Goal: Information Seeking & Learning: Learn about a topic

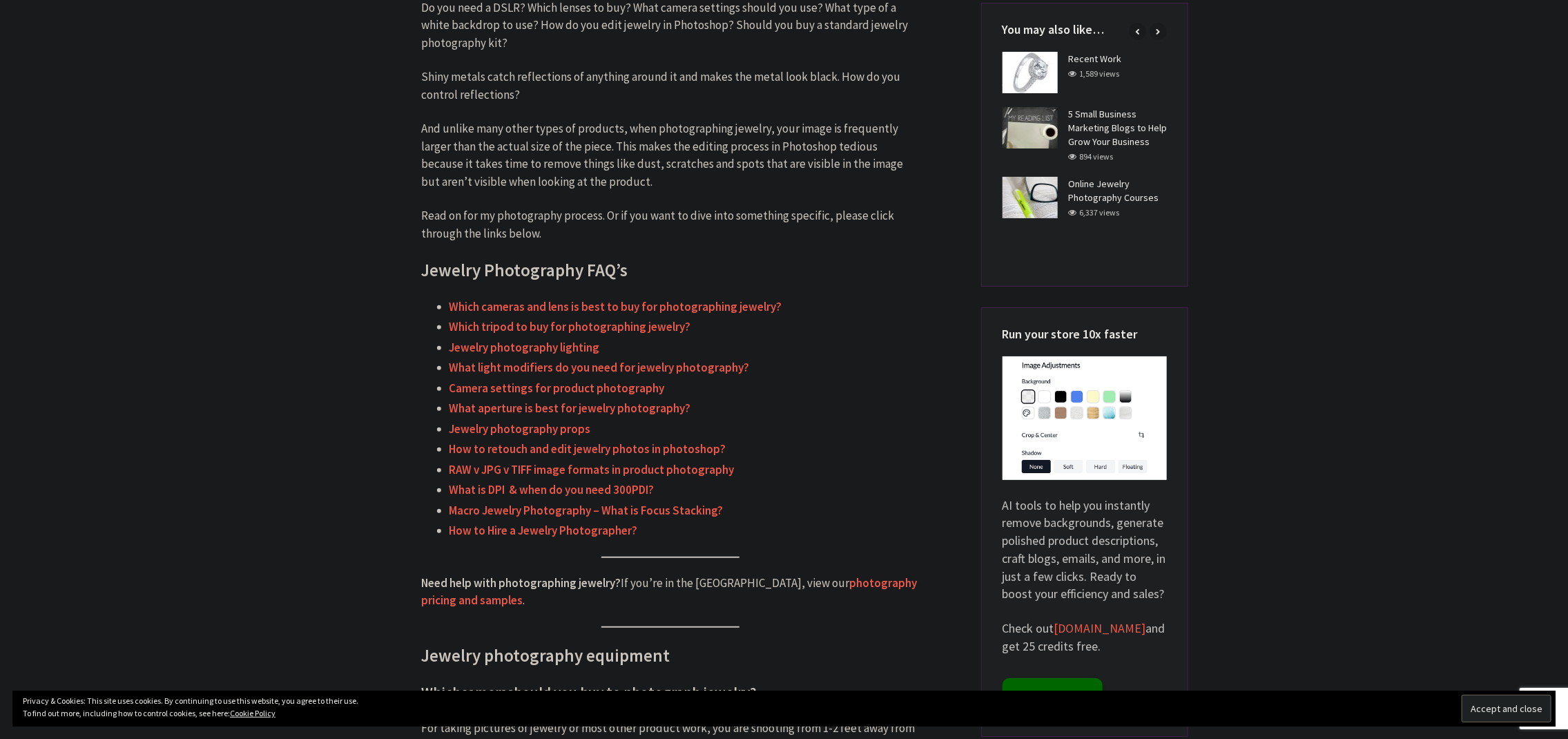
scroll to position [415, 0]
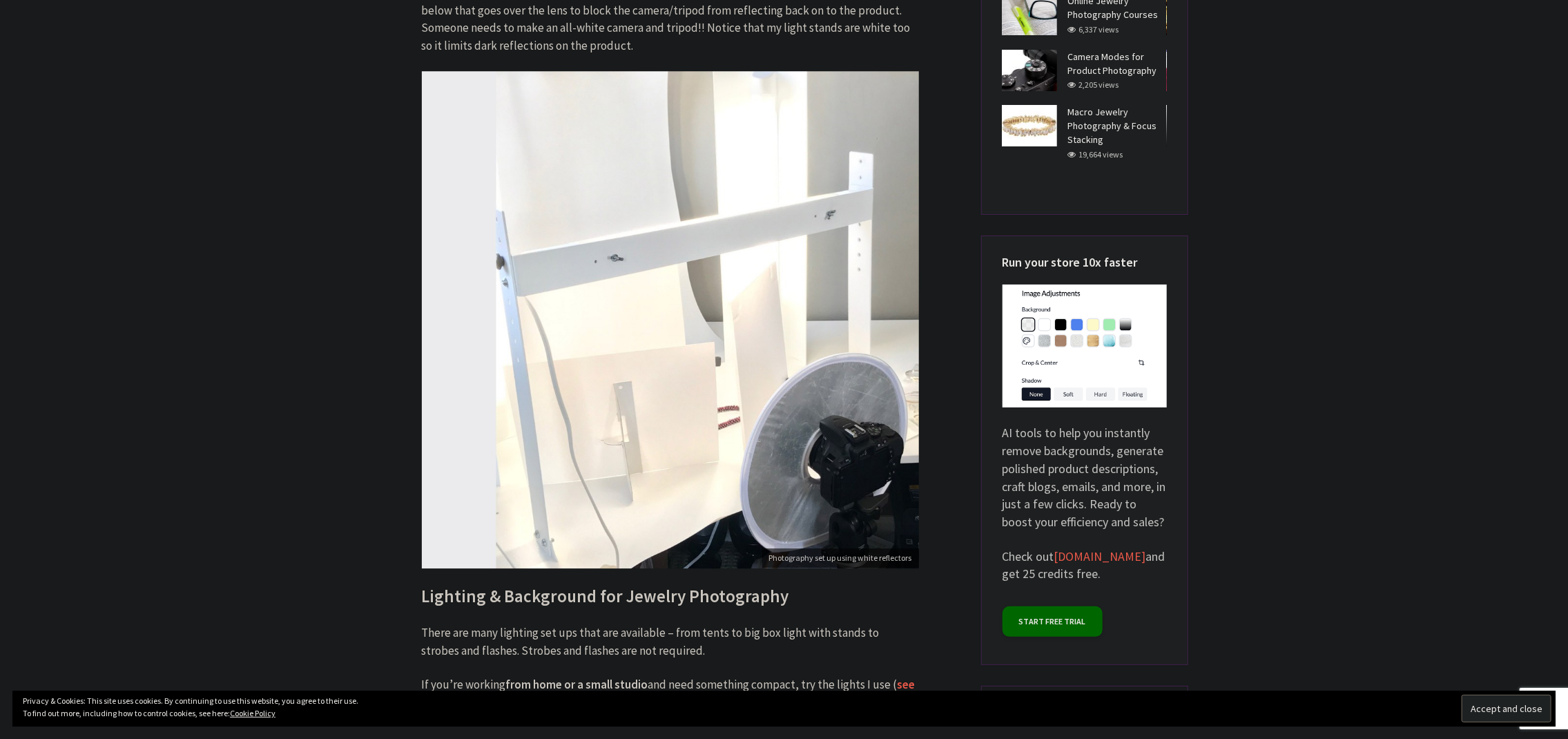
scroll to position [2805, 0]
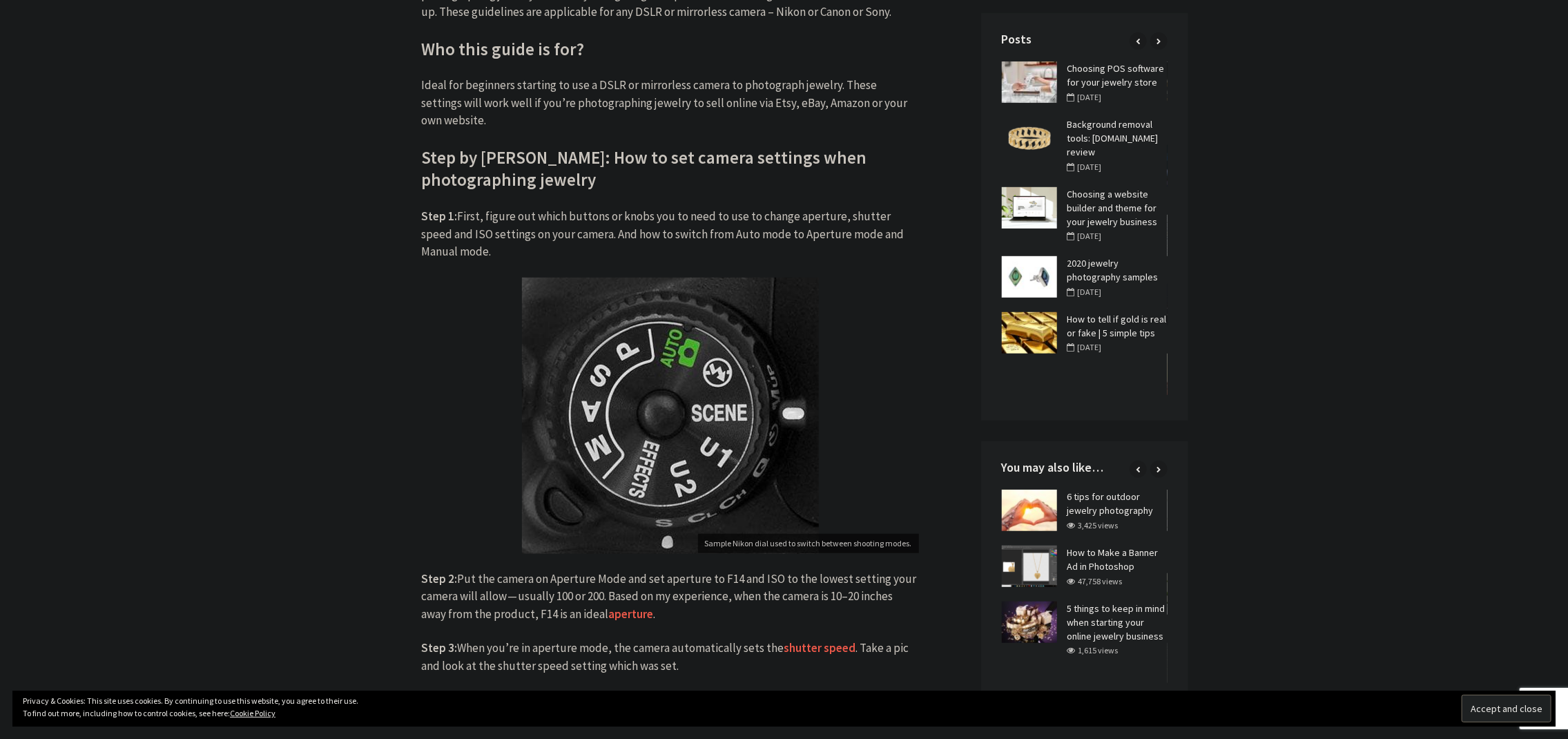
scroll to position [483, 0]
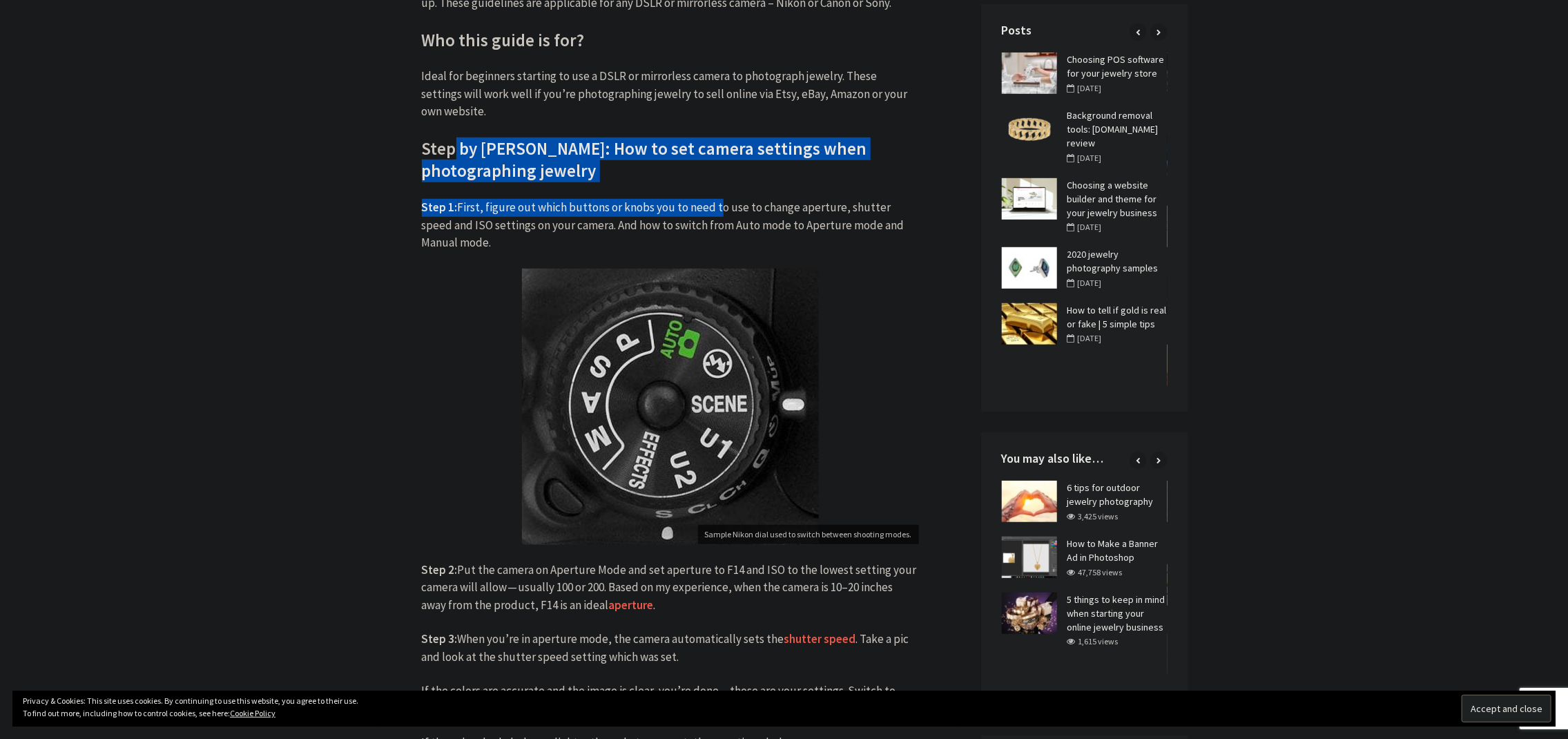
drag, startPoint x: 458, startPoint y: 142, endPoint x: 715, endPoint y: 210, distance: 265.8
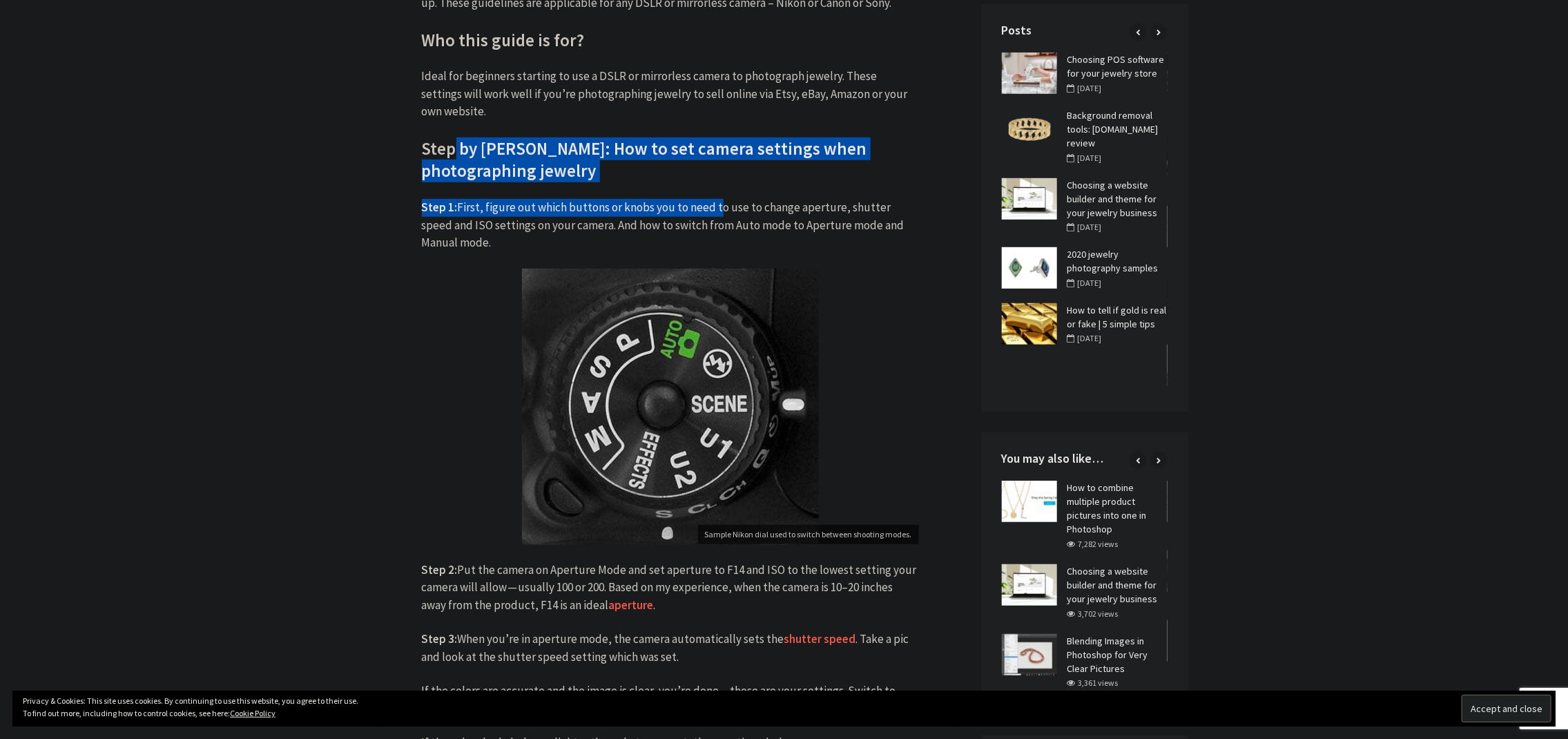
click at [493, 206] on p "Step 1: First, figure out which buttons or knobs you to need to use to change a…" at bounding box center [670, 225] width 497 height 53
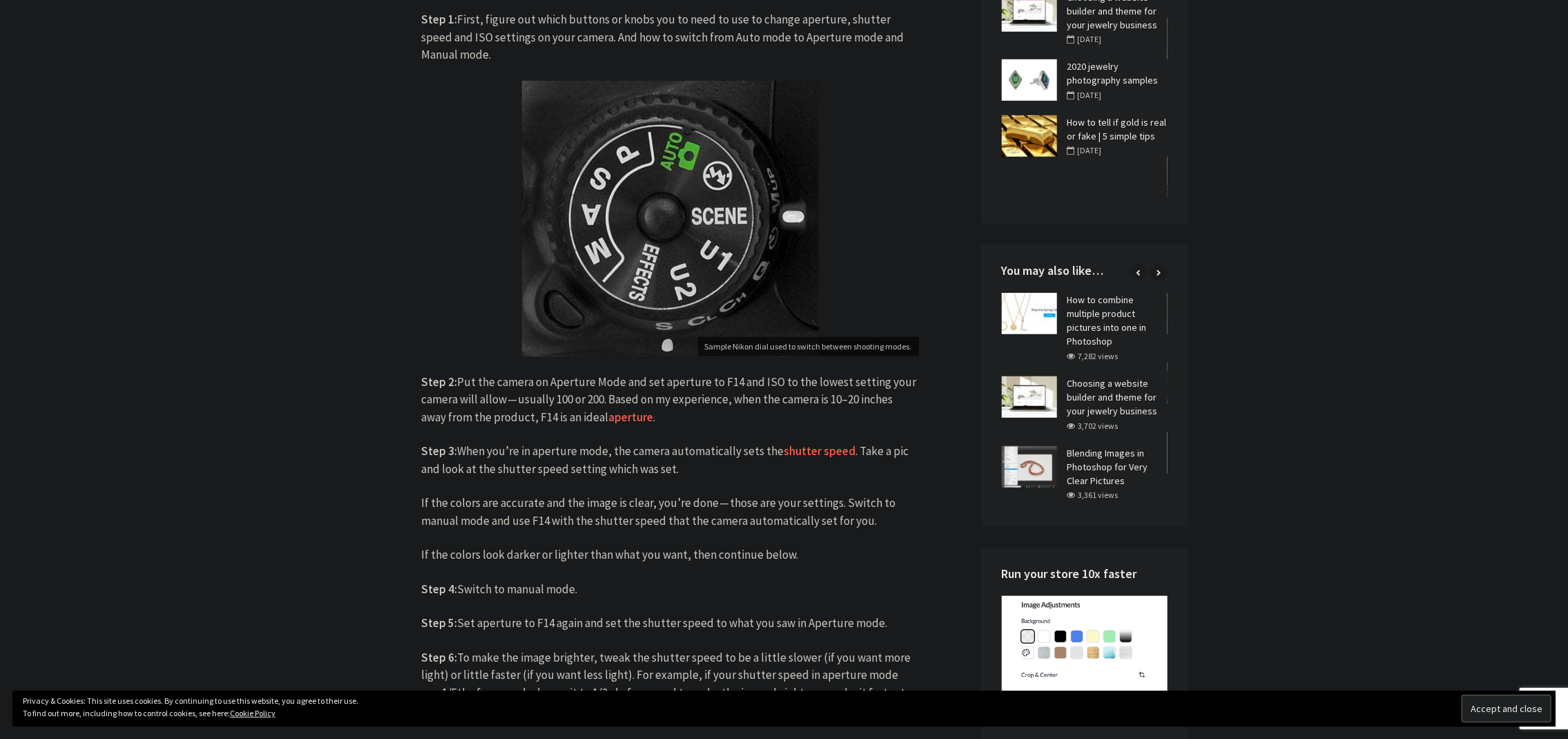
scroll to position [690, 0]
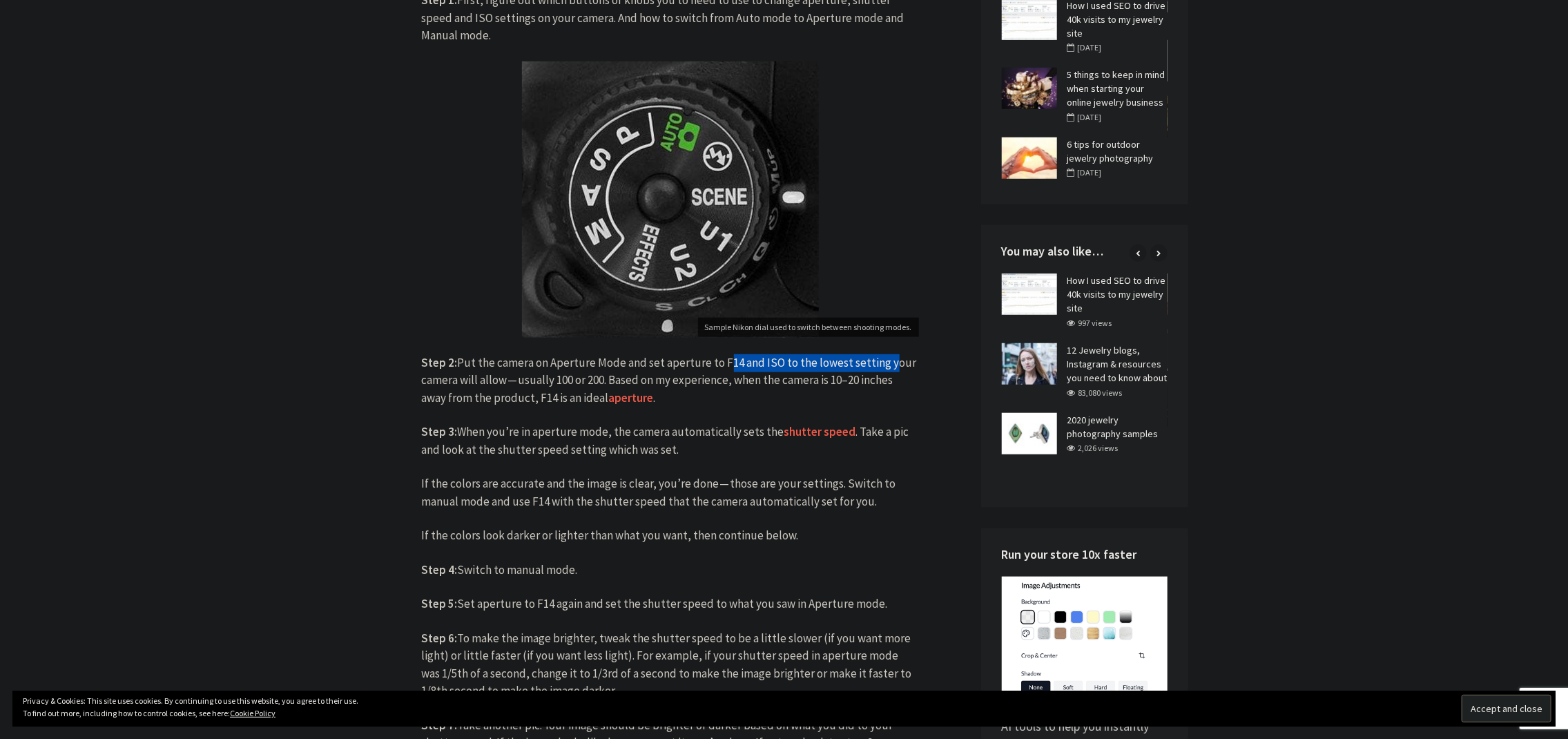
drag, startPoint x: 760, startPoint y: 371, endPoint x: 881, endPoint y: 365, distance: 121.1
click at [881, 365] on p "Step 2: Put the camera on Aperture Mode and set aperture to F14 and ISO to the …" at bounding box center [670, 381] width 497 height 53
click at [515, 392] on p "Step 2: Put the camera on Aperture Mode and set aperture to F14 and ISO to the …" at bounding box center [670, 381] width 497 height 53
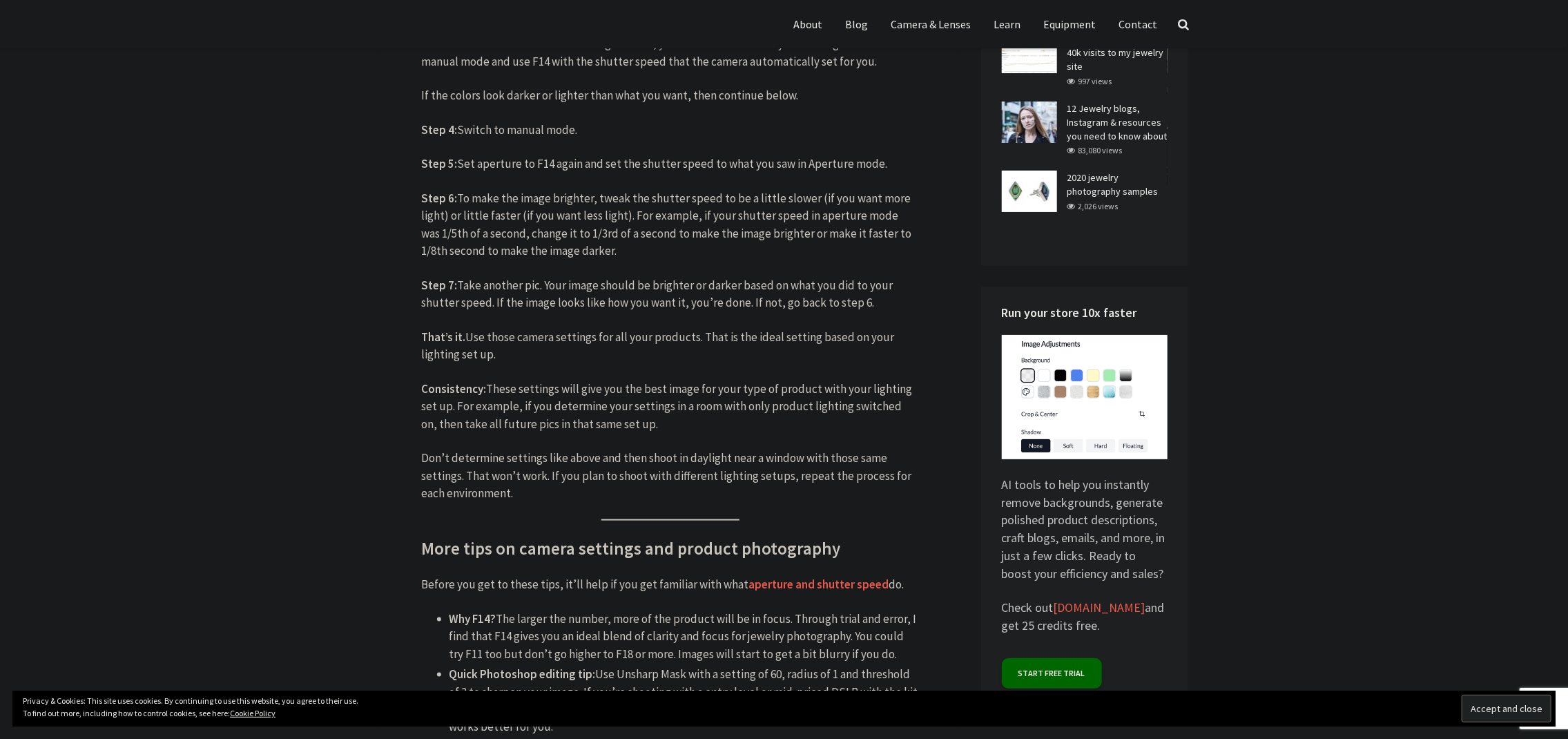
scroll to position [1105, 0]
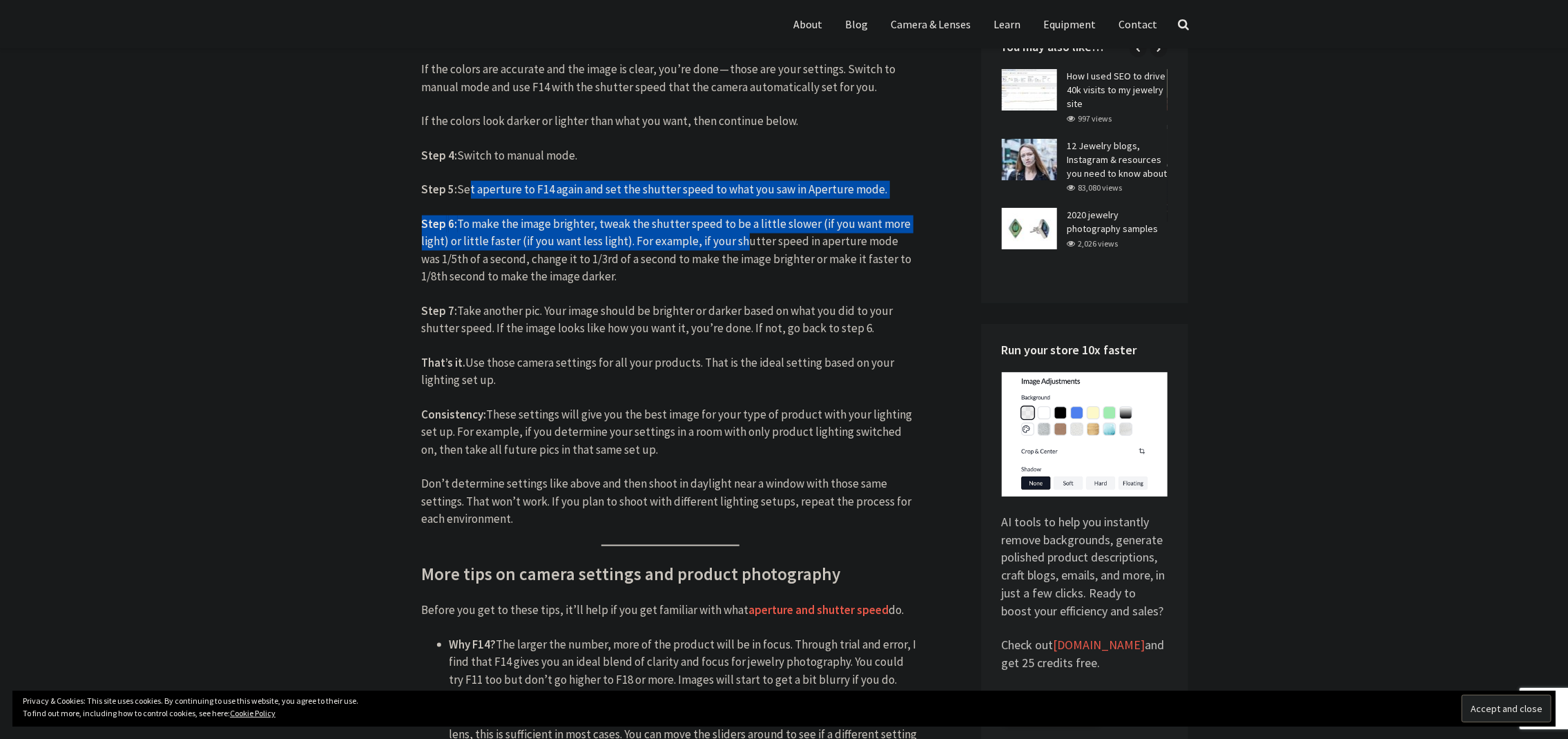
drag, startPoint x: 467, startPoint y: 195, endPoint x: 735, endPoint y: 238, distance: 271.4
click at [735, 236] on div "Facebook Twitter Pinterest WhatsApp Gmail Paylaş This is a quick camera setting…" at bounding box center [670, 238] width 497 height 1973
click at [734, 249] on p "Step 6: To make the image brighter, tweak the shutter speed to be a little slow…" at bounding box center [670, 250] width 497 height 70
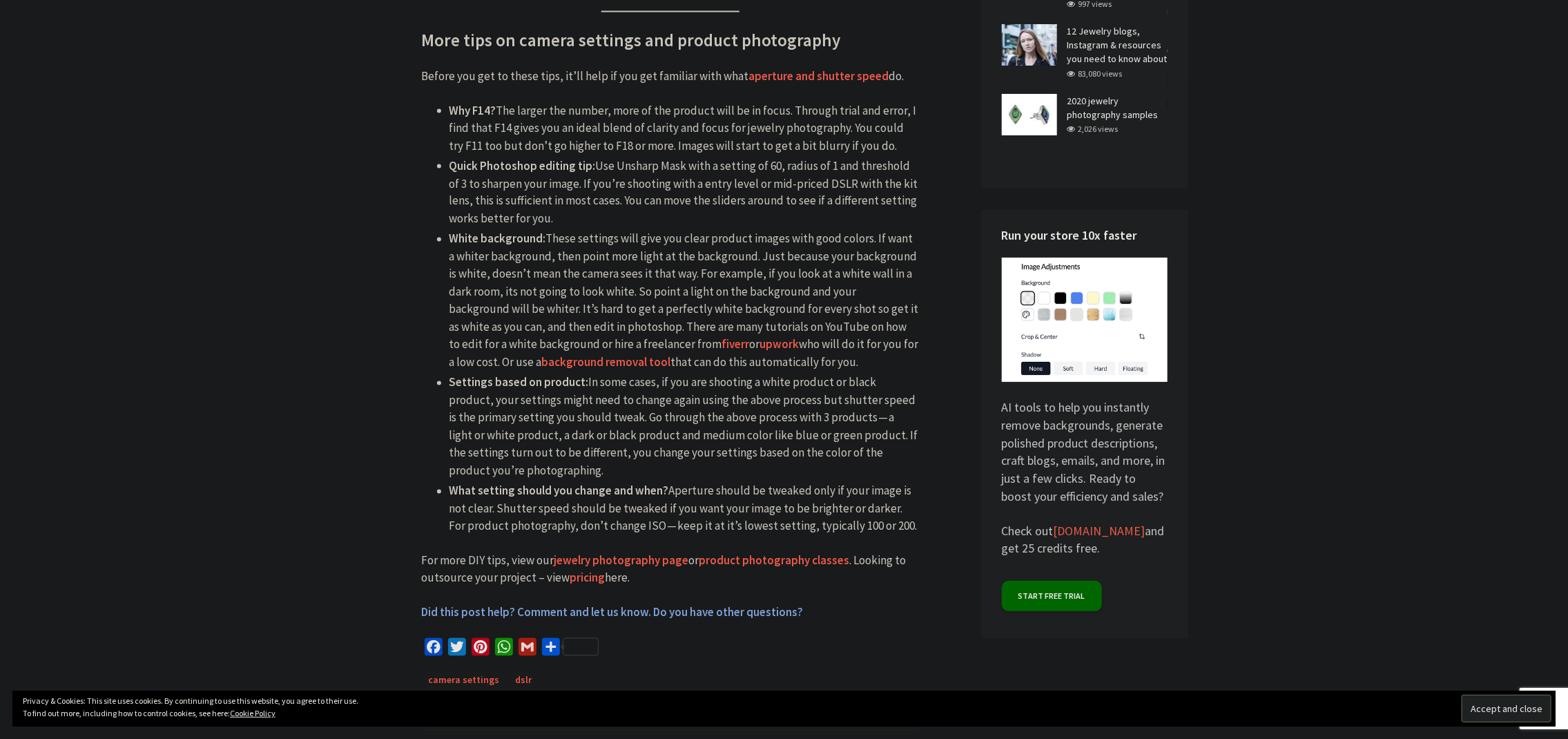
scroll to position [1658, 0]
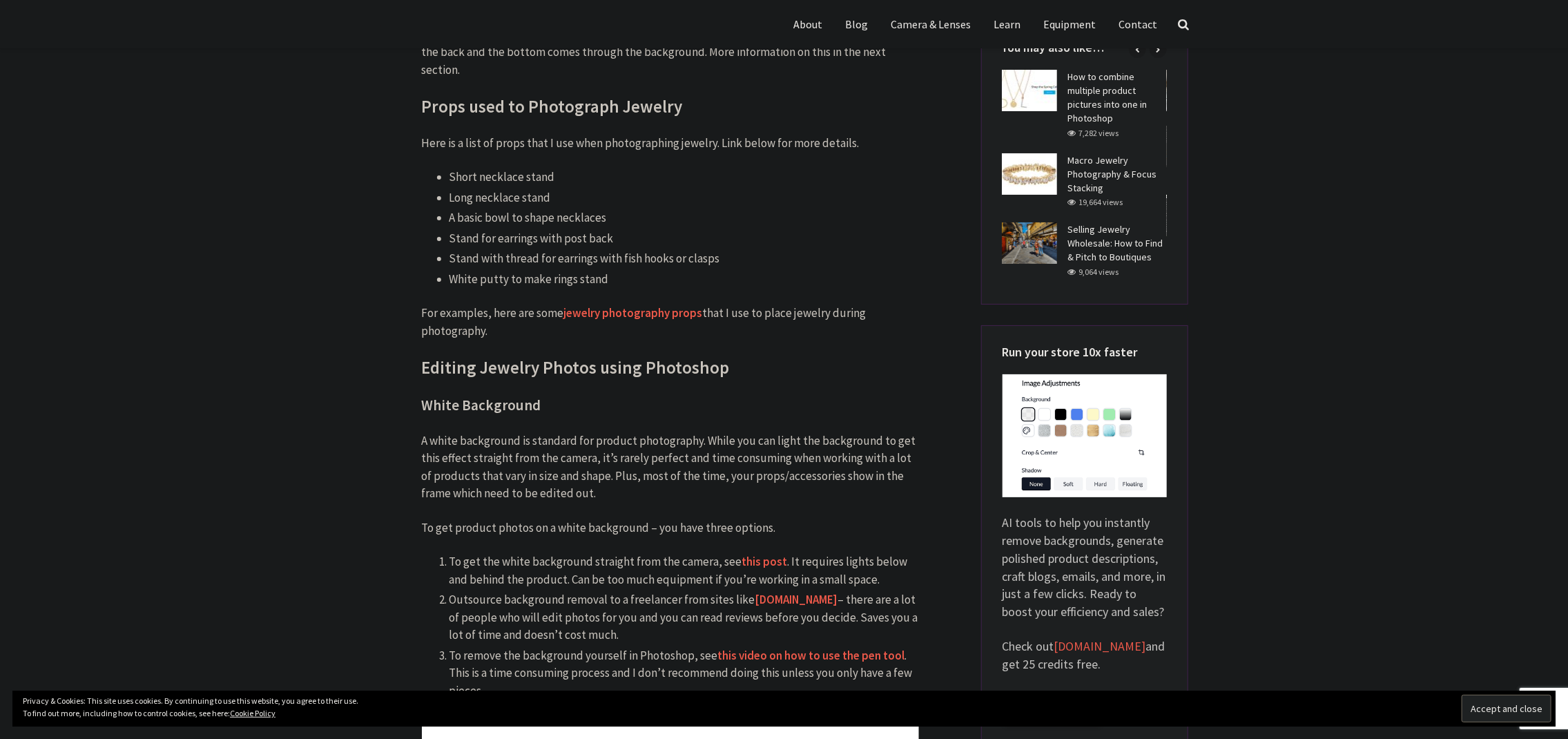
scroll to position [3661, 0]
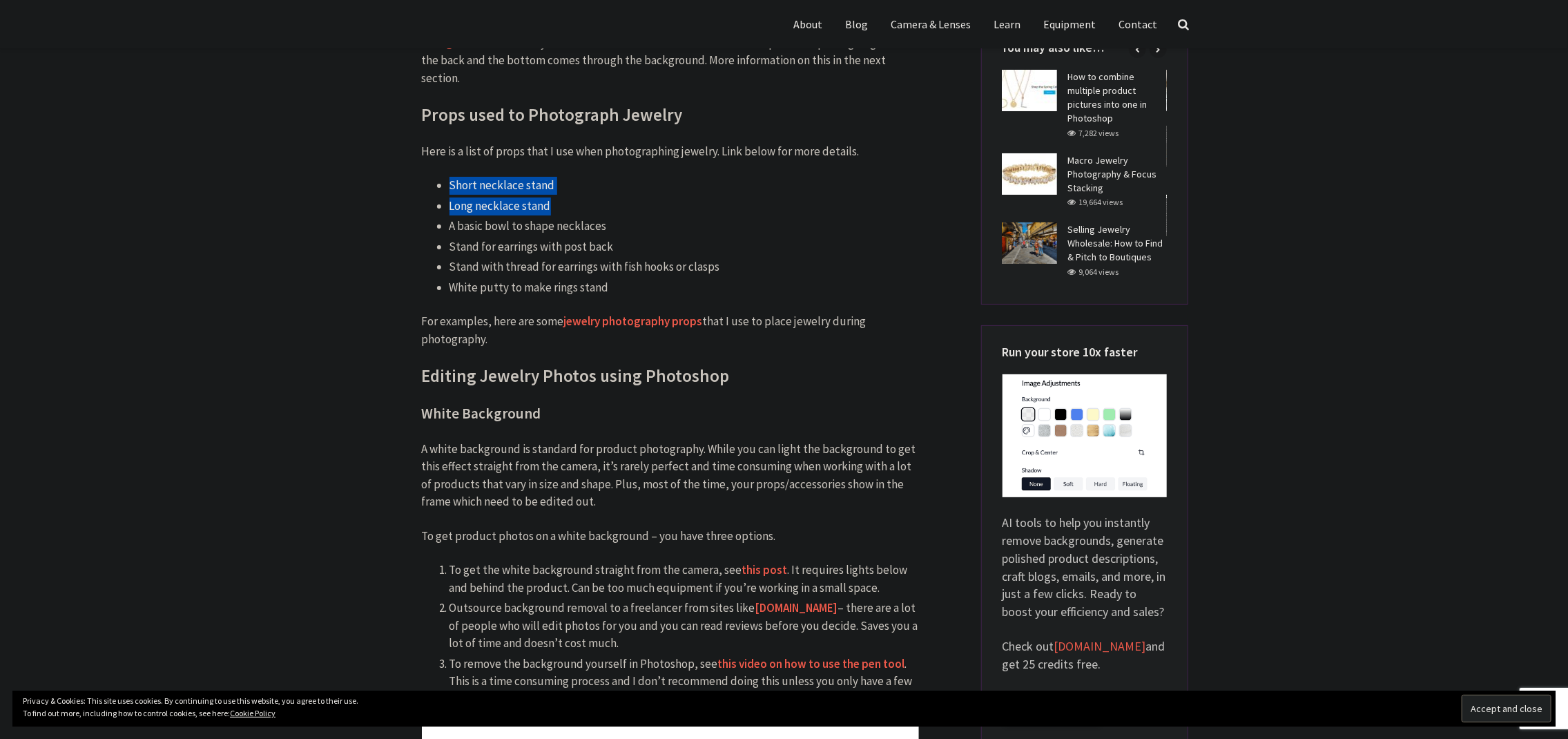
drag, startPoint x: 448, startPoint y: 165, endPoint x: 582, endPoint y: 183, distance: 135.2
click at [582, 183] on ul "Short necklace stand Long necklace stand A basic bowl to shape necklaces Stand …" at bounding box center [670, 236] width 497 height 119
click at [515, 217] on li "A basic bowl to shape necklaces" at bounding box center [683, 226] width 469 height 18
drag, startPoint x: 442, startPoint y: 210, endPoint x: 613, endPoint y: 210, distance: 171.0
click at [613, 210] on ul "Short necklace stand Long necklace stand A basic bowl to shape necklaces Stand …" at bounding box center [670, 236] width 497 height 119
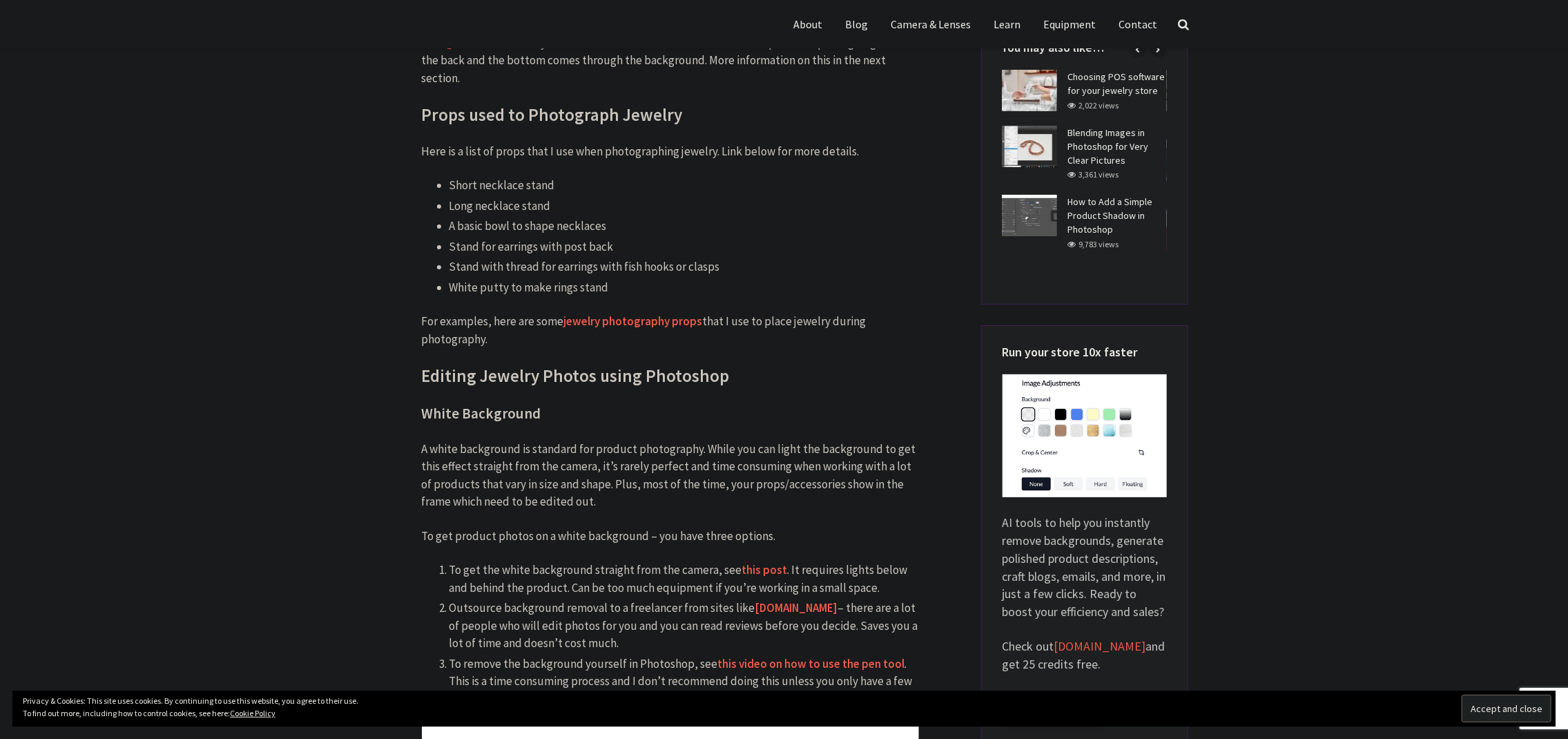
click at [614, 238] on li "Stand for earrings with post back" at bounding box center [683, 247] width 469 height 18
drag, startPoint x: 448, startPoint y: 228, endPoint x: 621, endPoint y: 224, distance: 173.0
click at [621, 224] on ul "Short necklace stand Long necklace stand A basic bowl to shape necklaces Stand …" at bounding box center [670, 236] width 497 height 119
drag, startPoint x: 446, startPoint y: 250, endPoint x: 702, endPoint y: 244, distance: 256.1
click at [702, 244] on ul "Short necklace stand Long necklace stand A basic bowl to shape necklaces Stand …" at bounding box center [670, 236] width 497 height 119
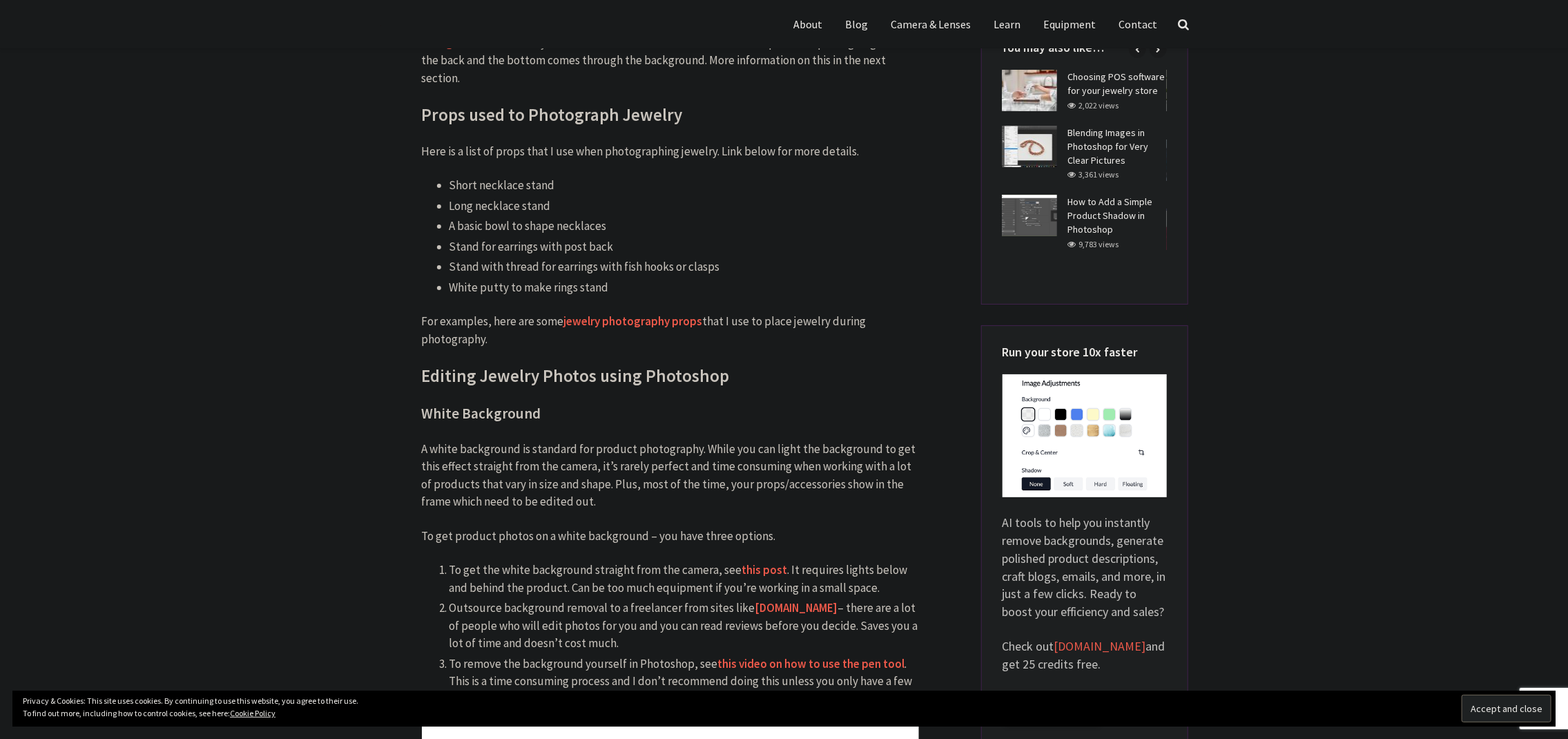
click at [708, 258] on li "Stand with thread for earrings with fish hooks or clasps" at bounding box center [683, 267] width 469 height 18
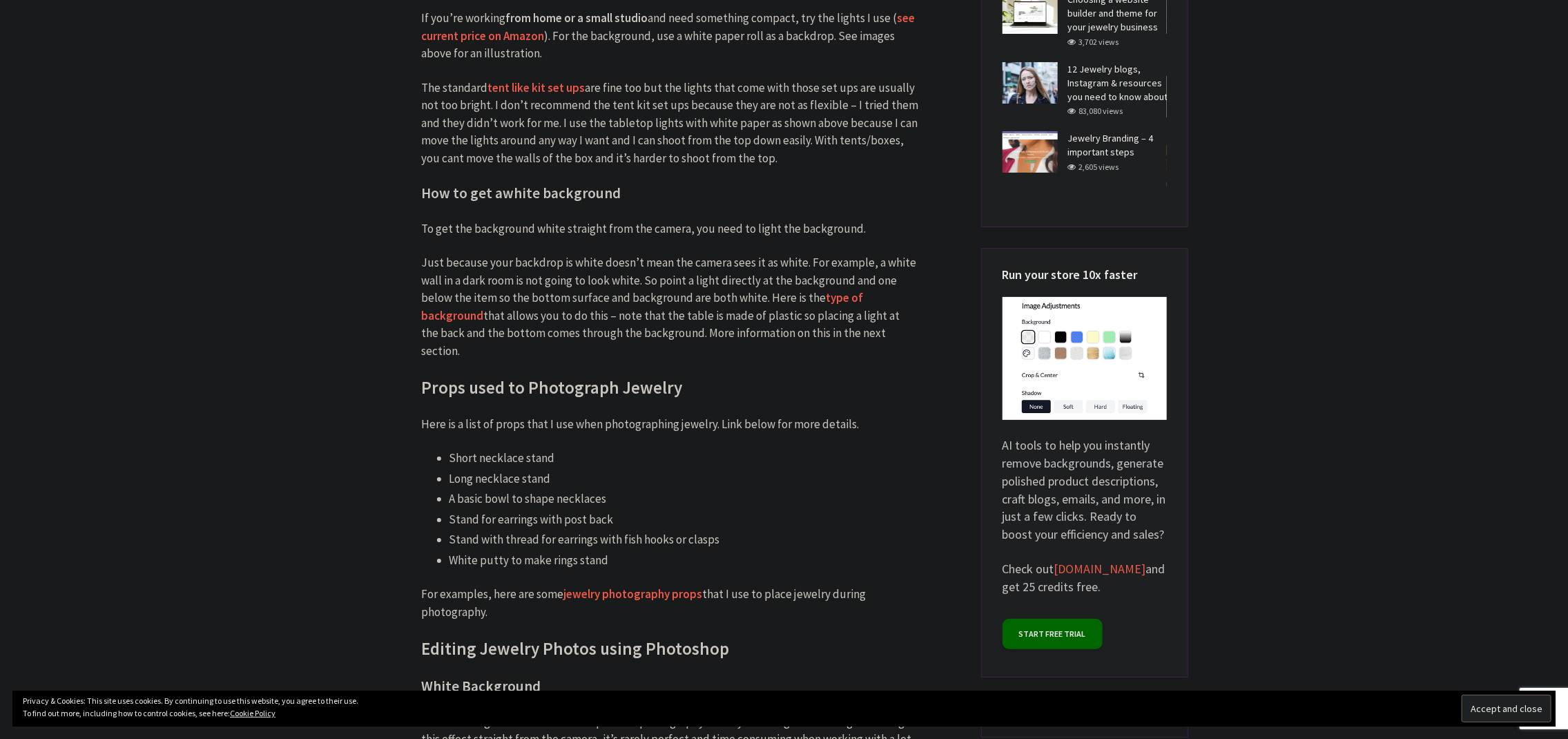
scroll to position [3593, 0]
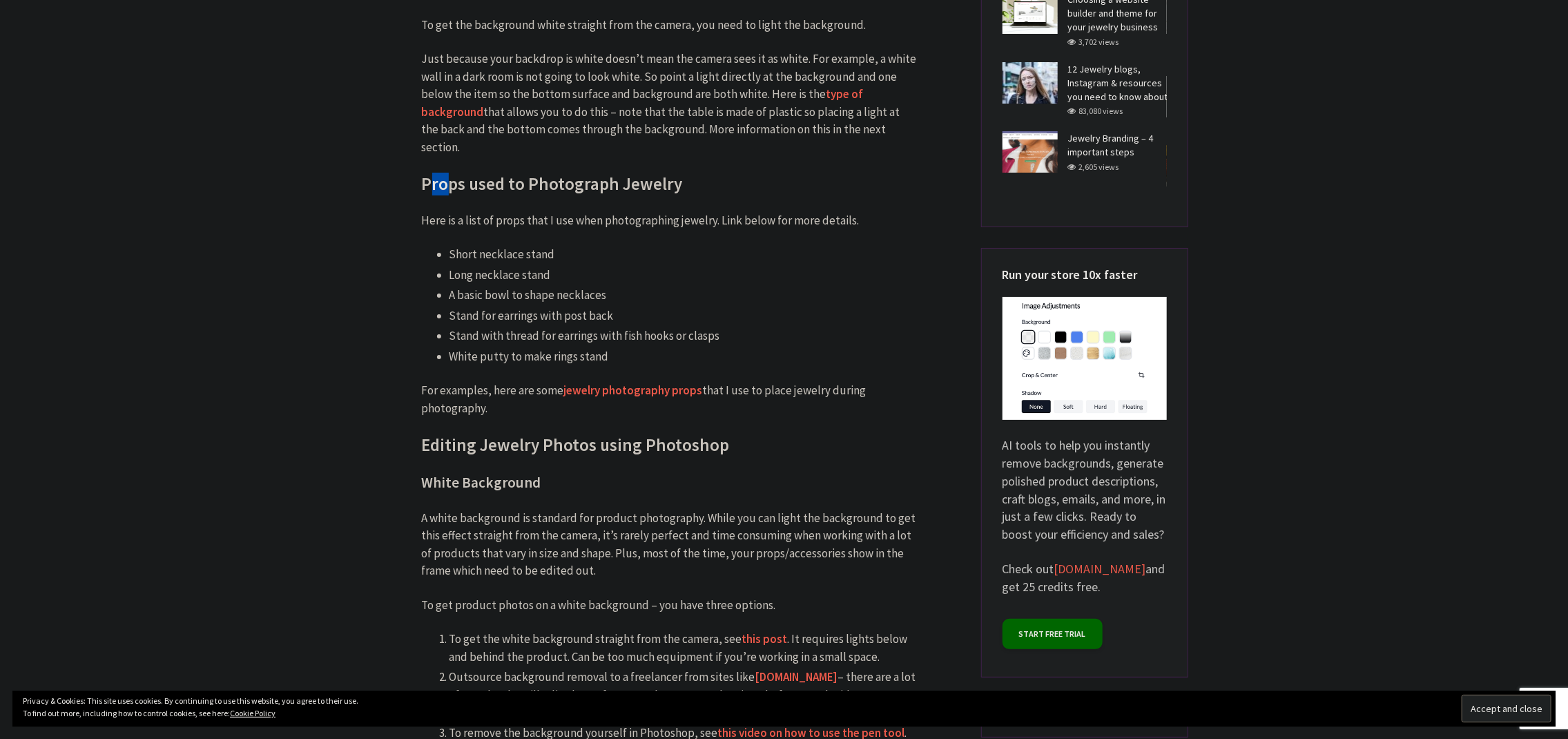
drag, startPoint x: 428, startPoint y: 160, endPoint x: 486, endPoint y: 136, distance: 62.8
click at [455, 173] on h2 "Props used to Photograph Jewelry" at bounding box center [670, 184] width 497 height 23
drag, startPoint x: 450, startPoint y: 232, endPoint x: 552, endPoint y: 231, distance: 102.0
click at [552, 246] on li "Short necklace stand" at bounding box center [683, 254] width 469 height 18
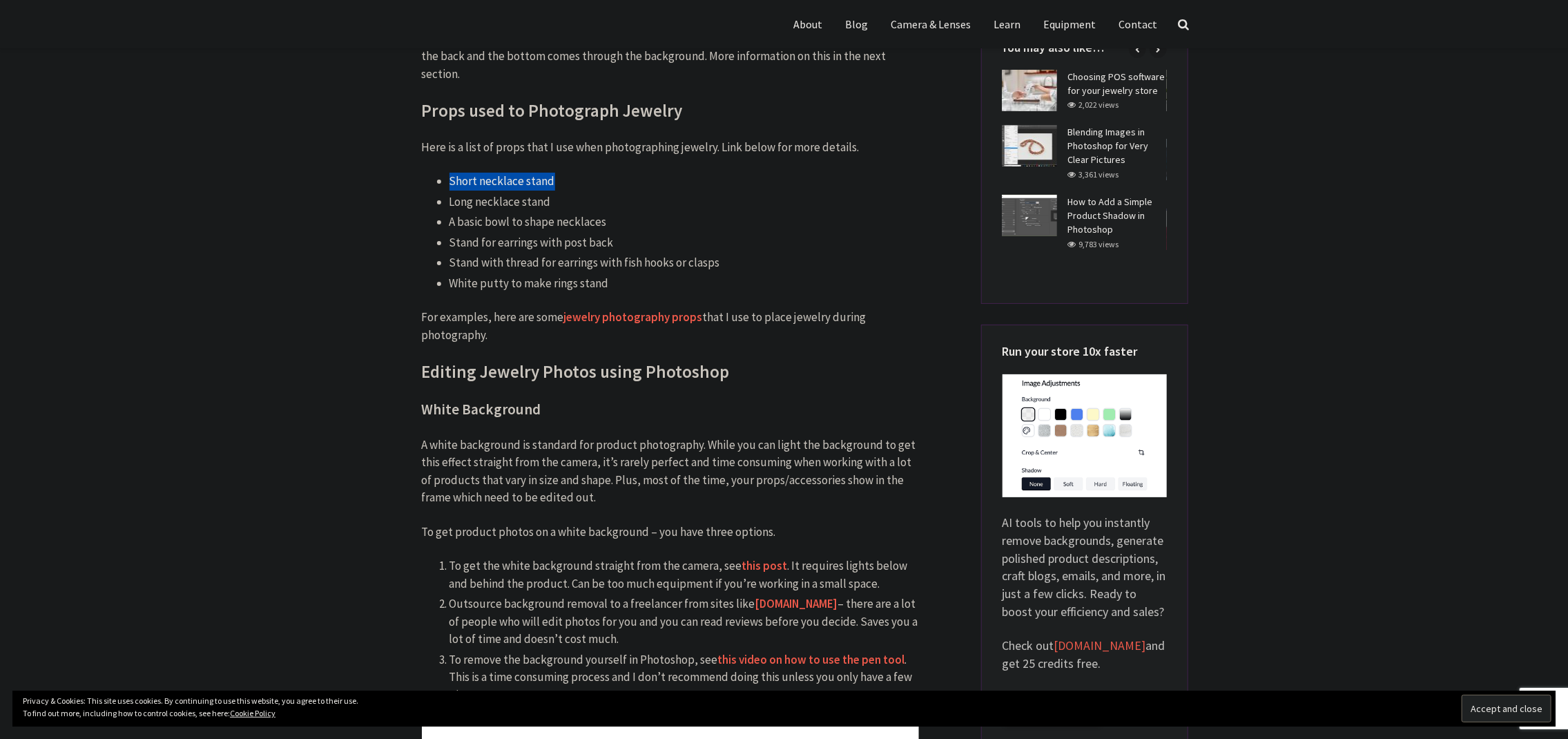
scroll to position [3661, 0]
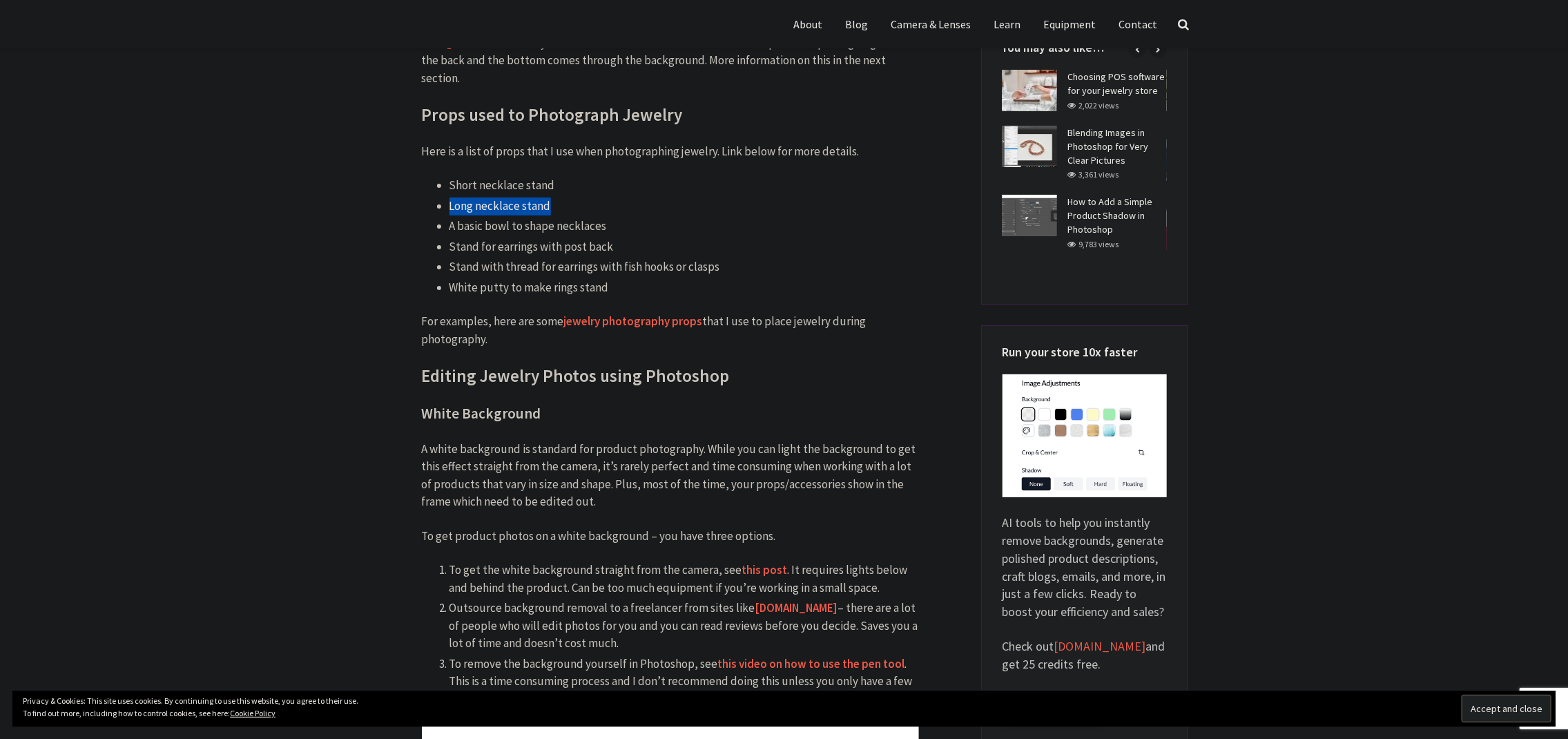
drag, startPoint x: 452, startPoint y: 191, endPoint x: 556, endPoint y: 183, distance: 104.3
click at [556, 197] on li "Long necklace stand" at bounding box center [683, 206] width 469 height 18
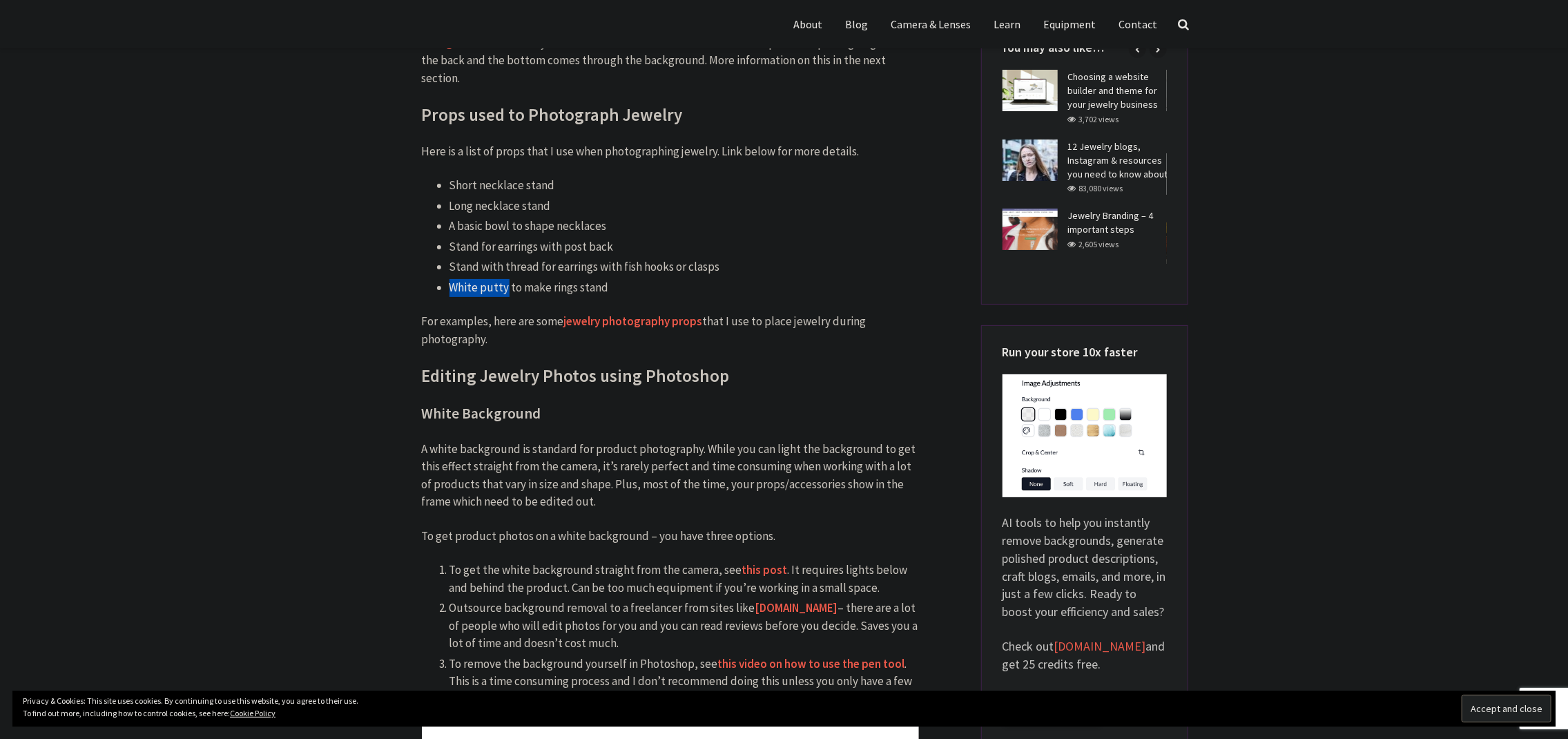
drag, startPoint x: 446, startPoint y: 272, endPoint x: 506, endPoint y: 264, distance: 60.5
click at [506, 264] on ul "Short necklace stand Long necklace stand A basic bowl to shape necklaces Stand …" at bounding box center [670, 236] width 497 height 119
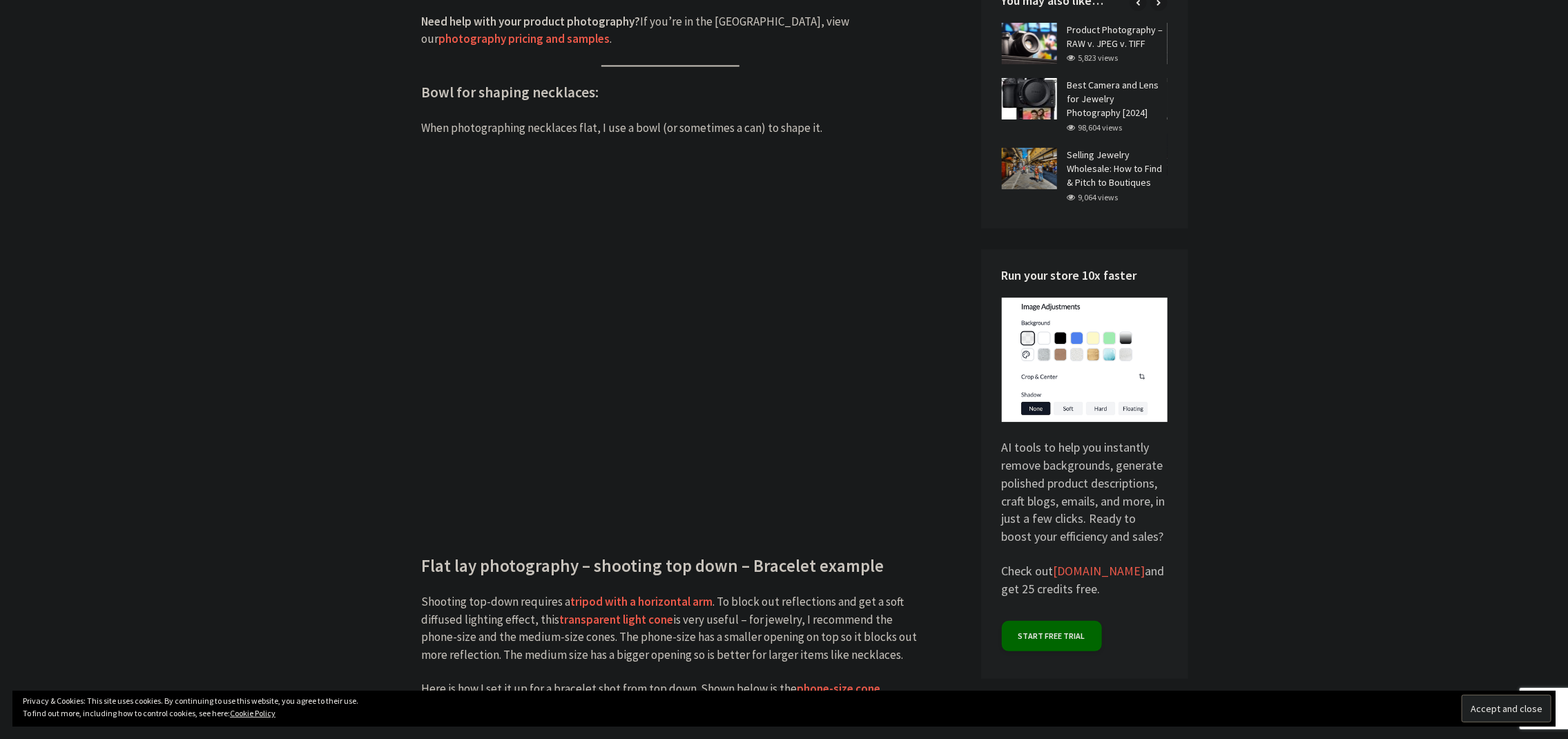
scroll to position [1933, 0]
